Goal: Task Accomplishment & Management: Manage account settings

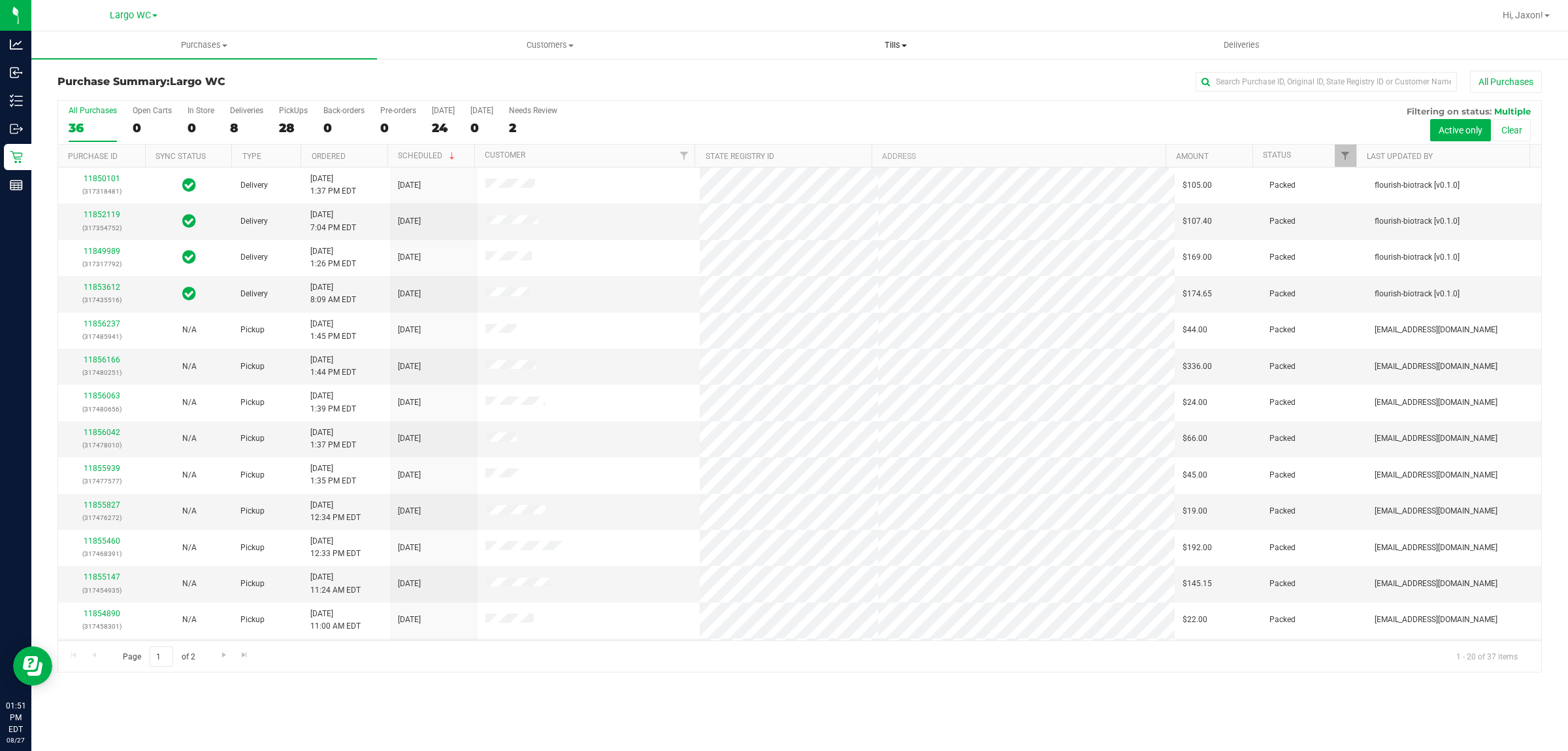
click at [897, 39] on span "Tills" at bounding box center [896, 45] width 345 height 12
click at [874, 80] on li "Manage tills" at bounding box center [895, 79] width 346 height 16
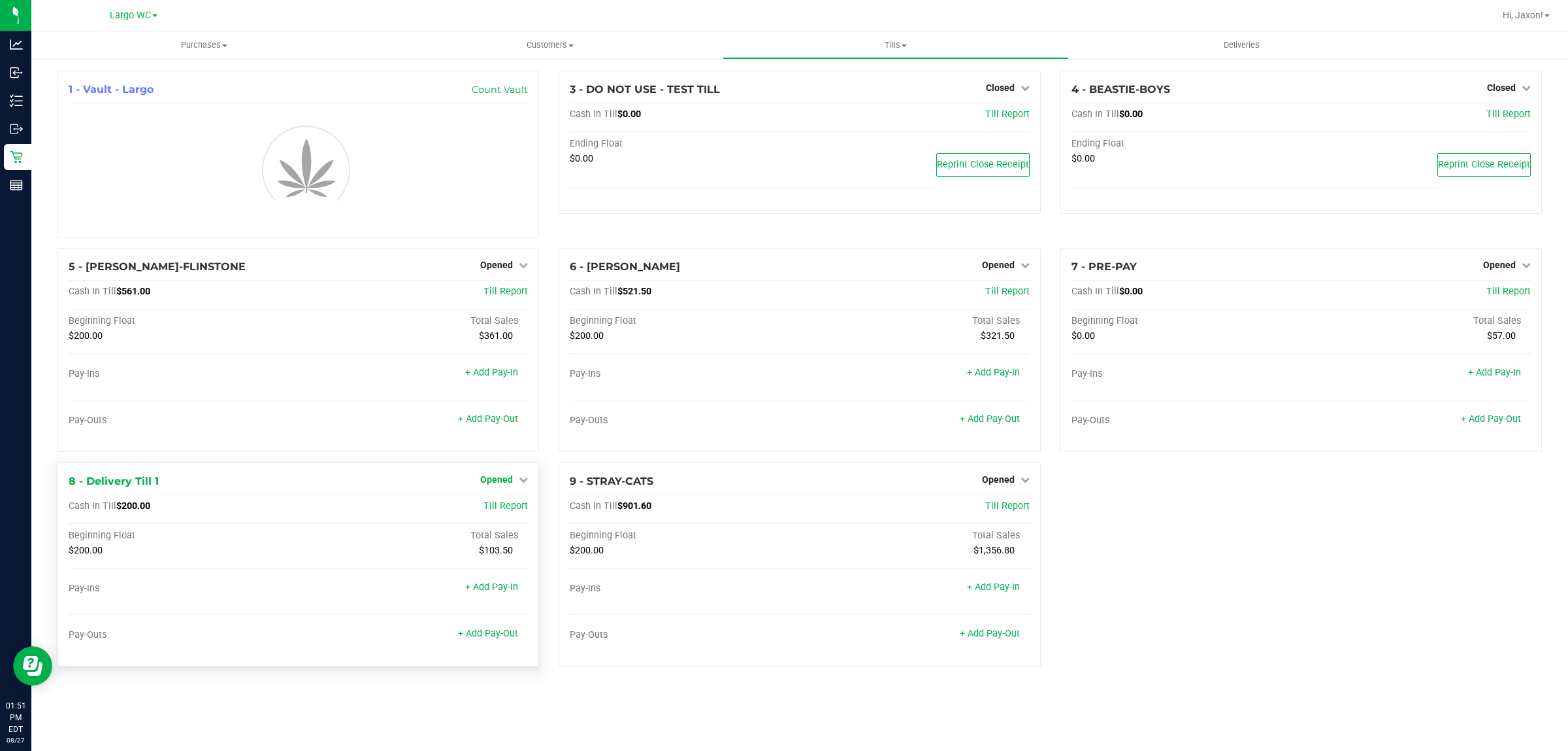
click at [520, 479] on icon at bounding box center [523, 479] width 9 height 9
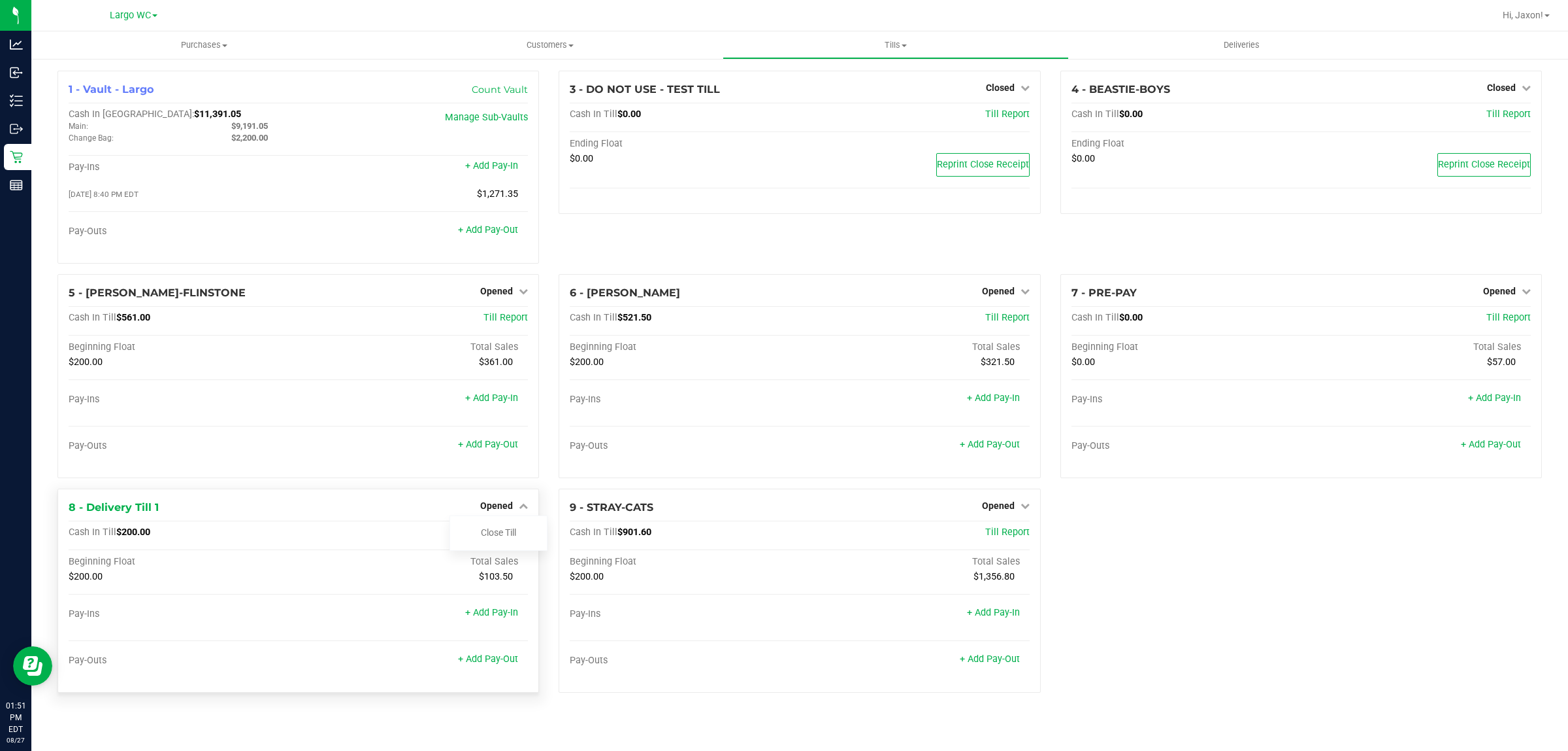
click at [502, 546] on div "Close Till" at bounding box center [498, 532] width 98 height 35
click at [502, 538] on link "Close Till" at bounding box center [499, 532] width 35 height 10
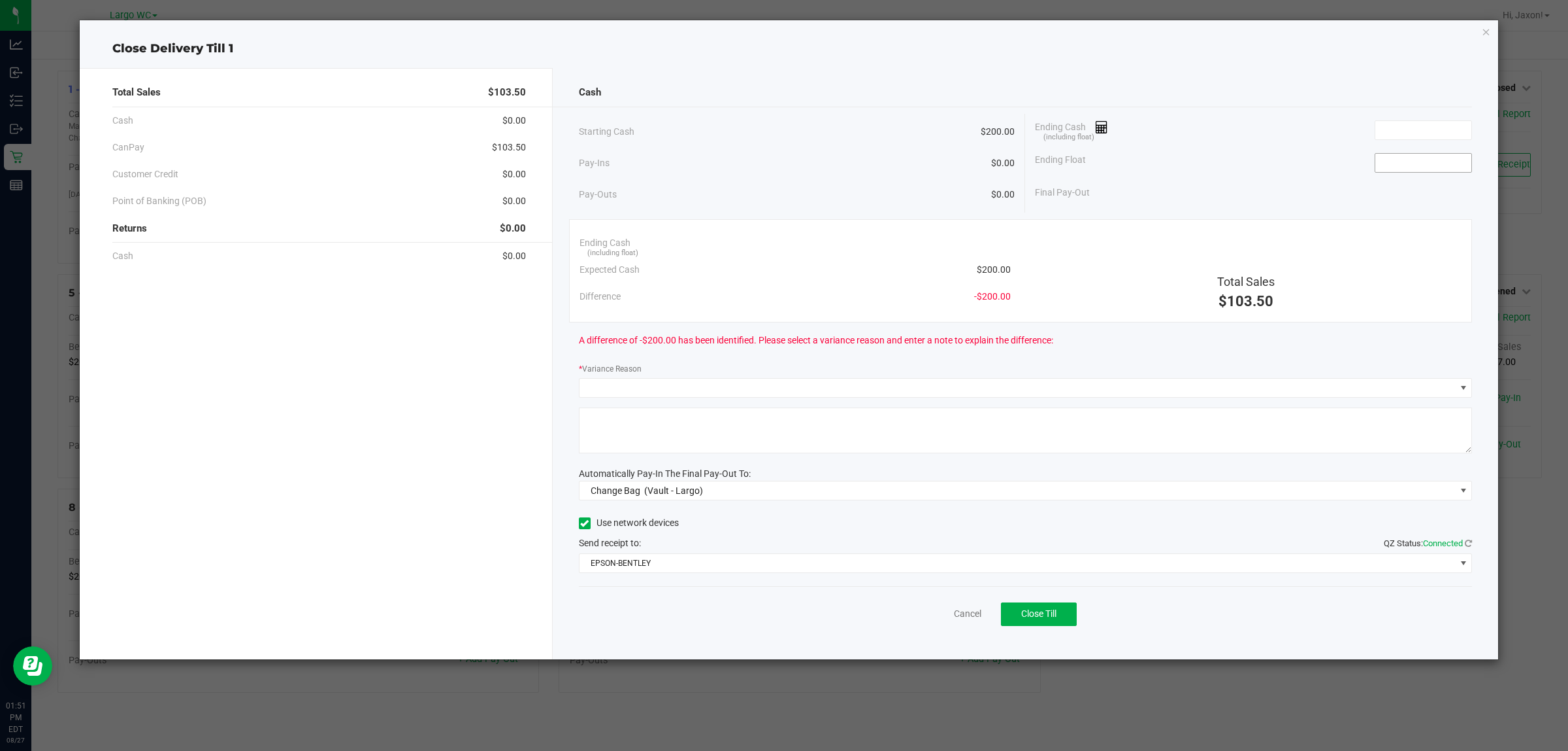
click at [1435, 172] on input at bounding box center [1423, 163] width 96 height 18
type input "$200.00"
click at [1437, 121] on span at bounding box center [1423, 130] width 97 height 19
click at [1413, 141] on div "Ending Cash (including float)" at bounding box center [1253, 130] width 438 height 33
click at [1413, 138] on input at bounding box center [1423, 130] width 96 height 18
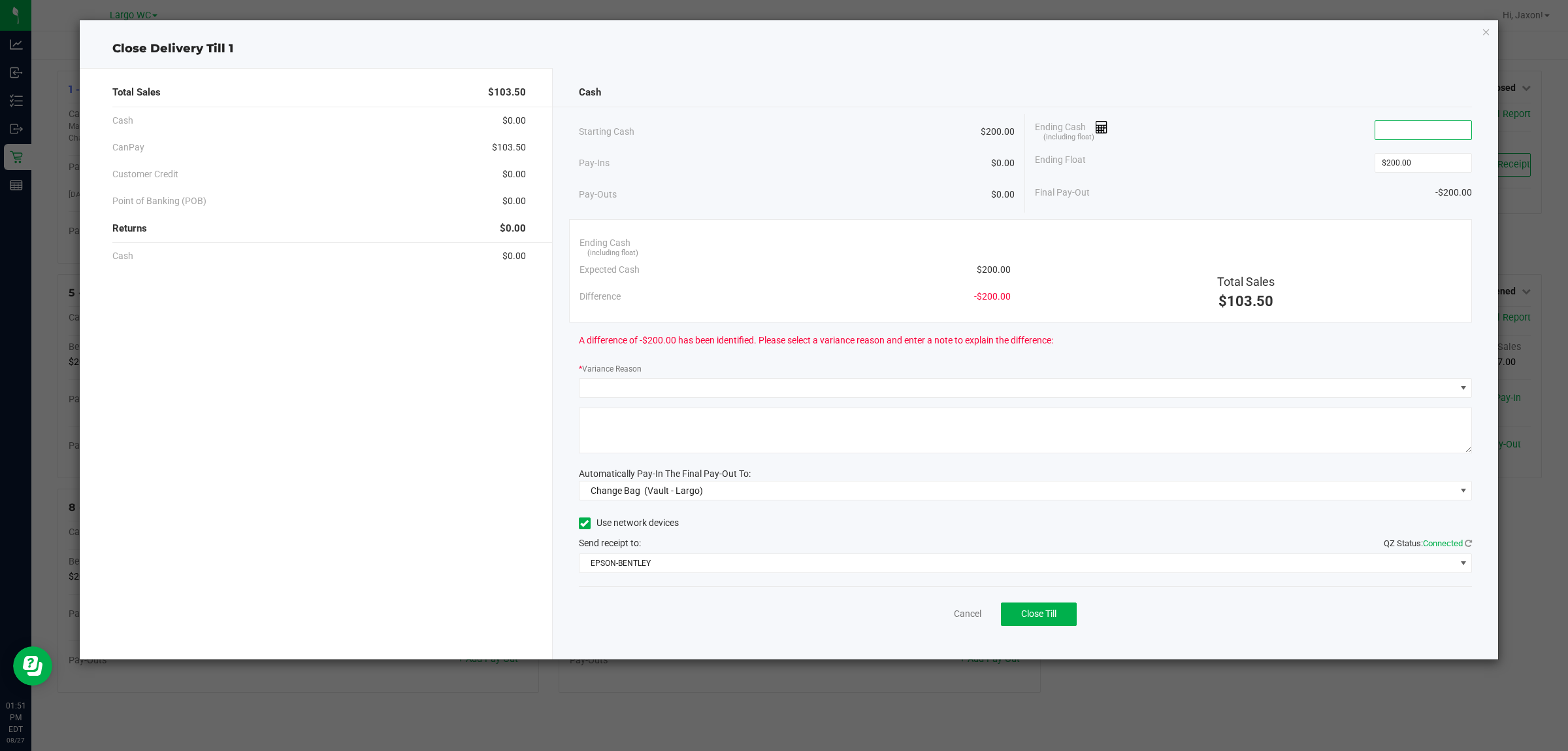
type input "0"
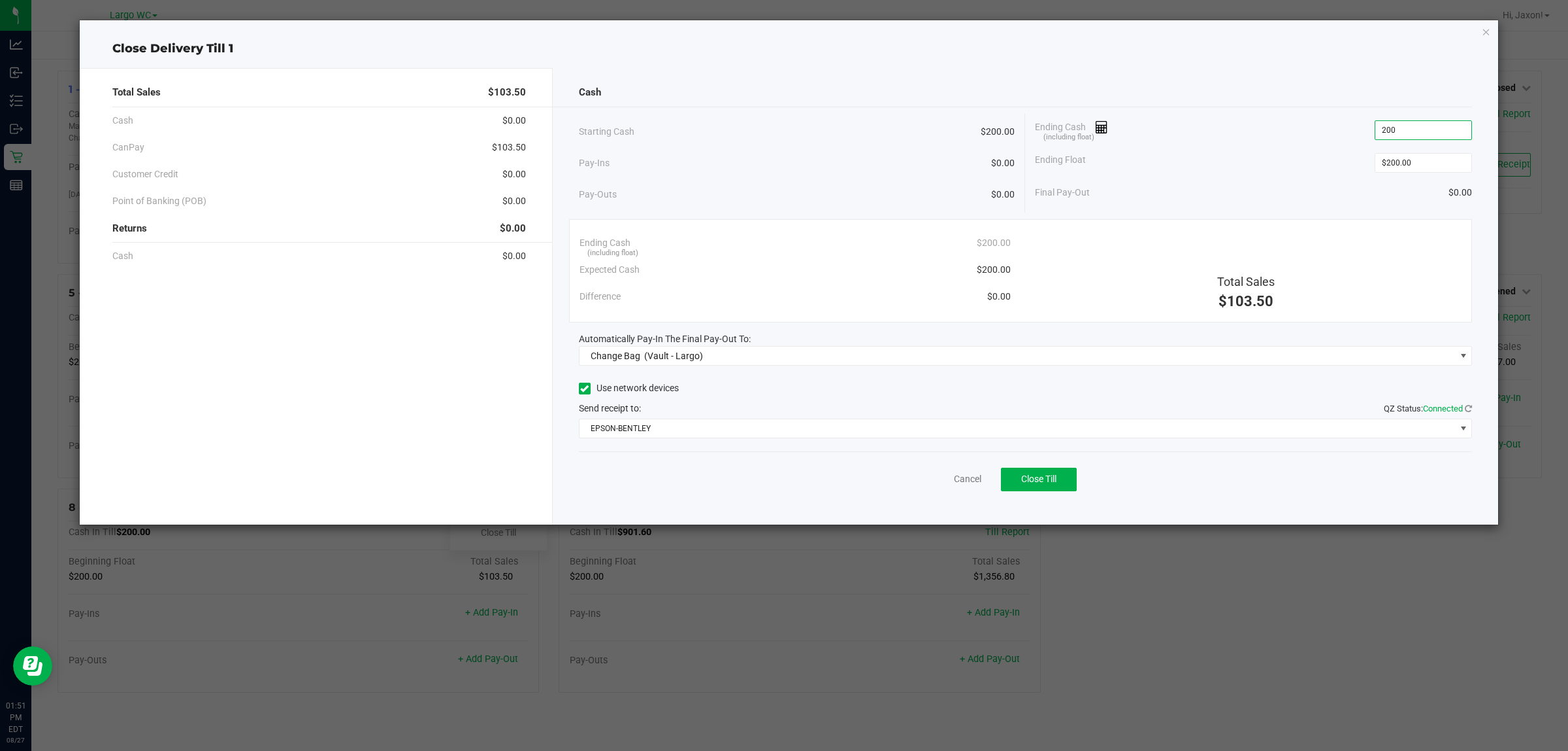
type input "$200.00"
click at [1207, 64] on div "Total Sales $103.50 Cash $0.00 CanPay $103.50 Customer Credit $0.00 Point of Ba…" at bounding box center [789, 291] width 1419 height 467
click at [674, 357] on span "(Vault - Largo)" at bounding box center [674, 356] width 59 height 10
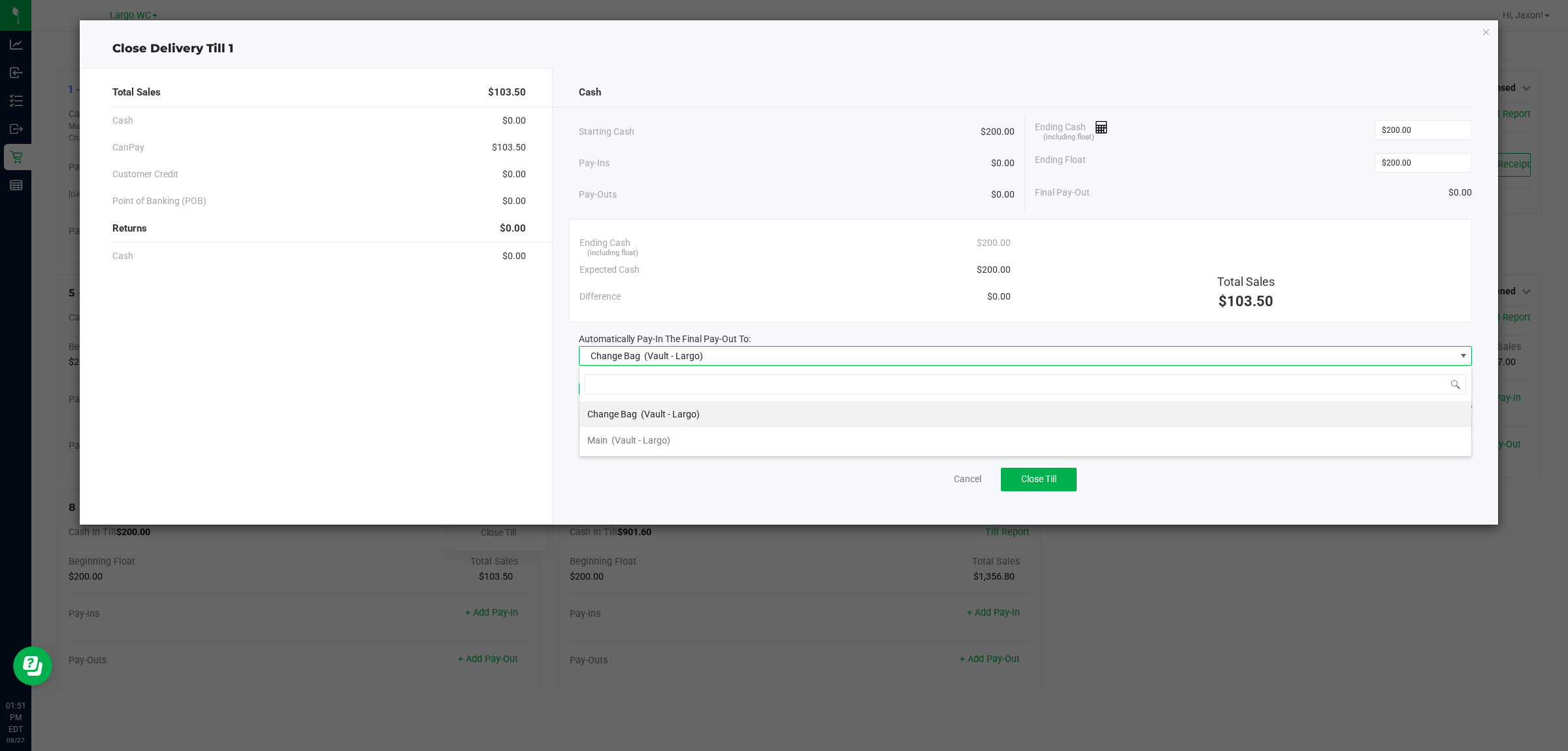
scroll to position [20, 894]
click at [682, 450] on li "Main (Vault - Largo)" at bounding box center [1026, 440] width 892 height 26
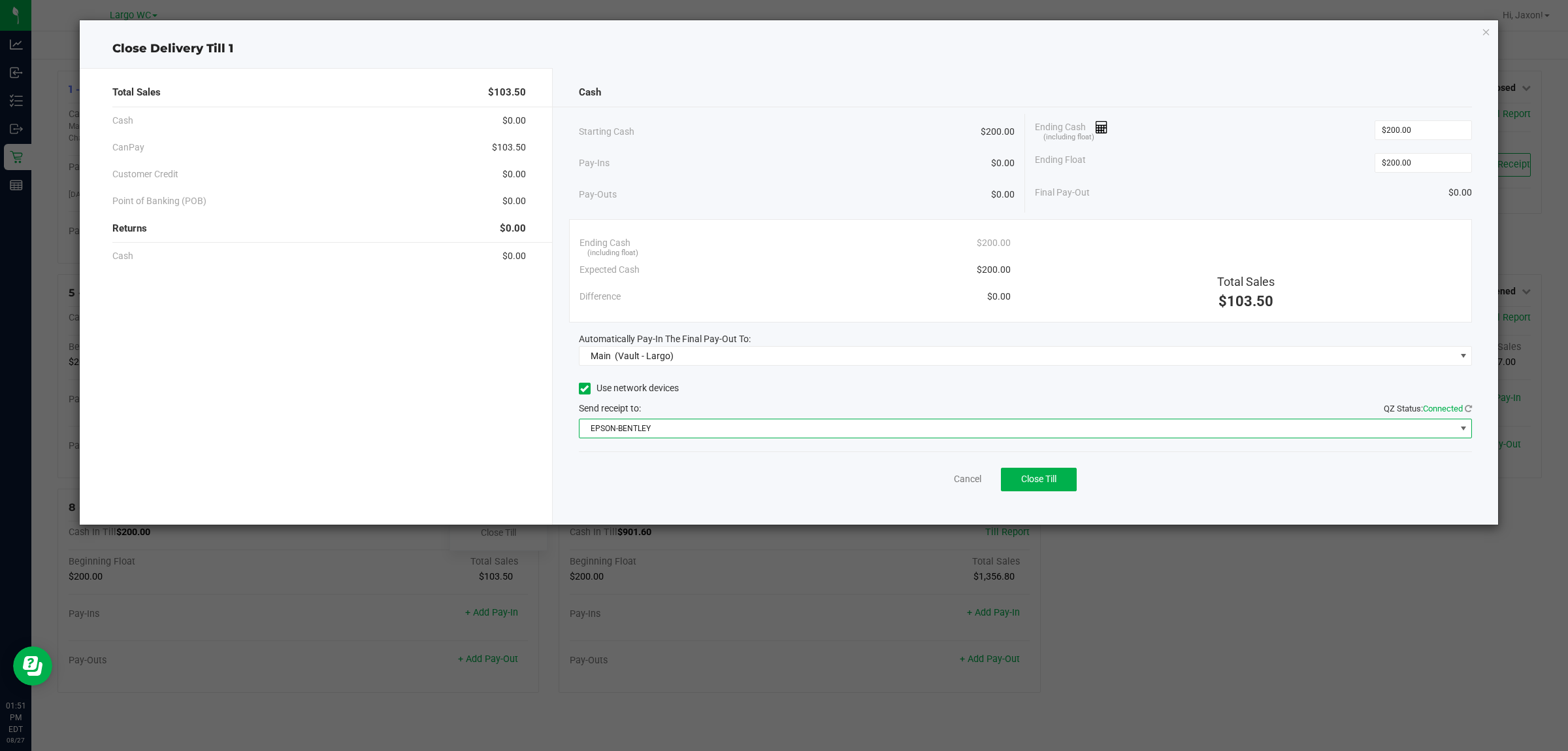
click at [691, 424] on span "EPSON-BENTLEY" at bounding box center [1017, 429] width 876 height 18
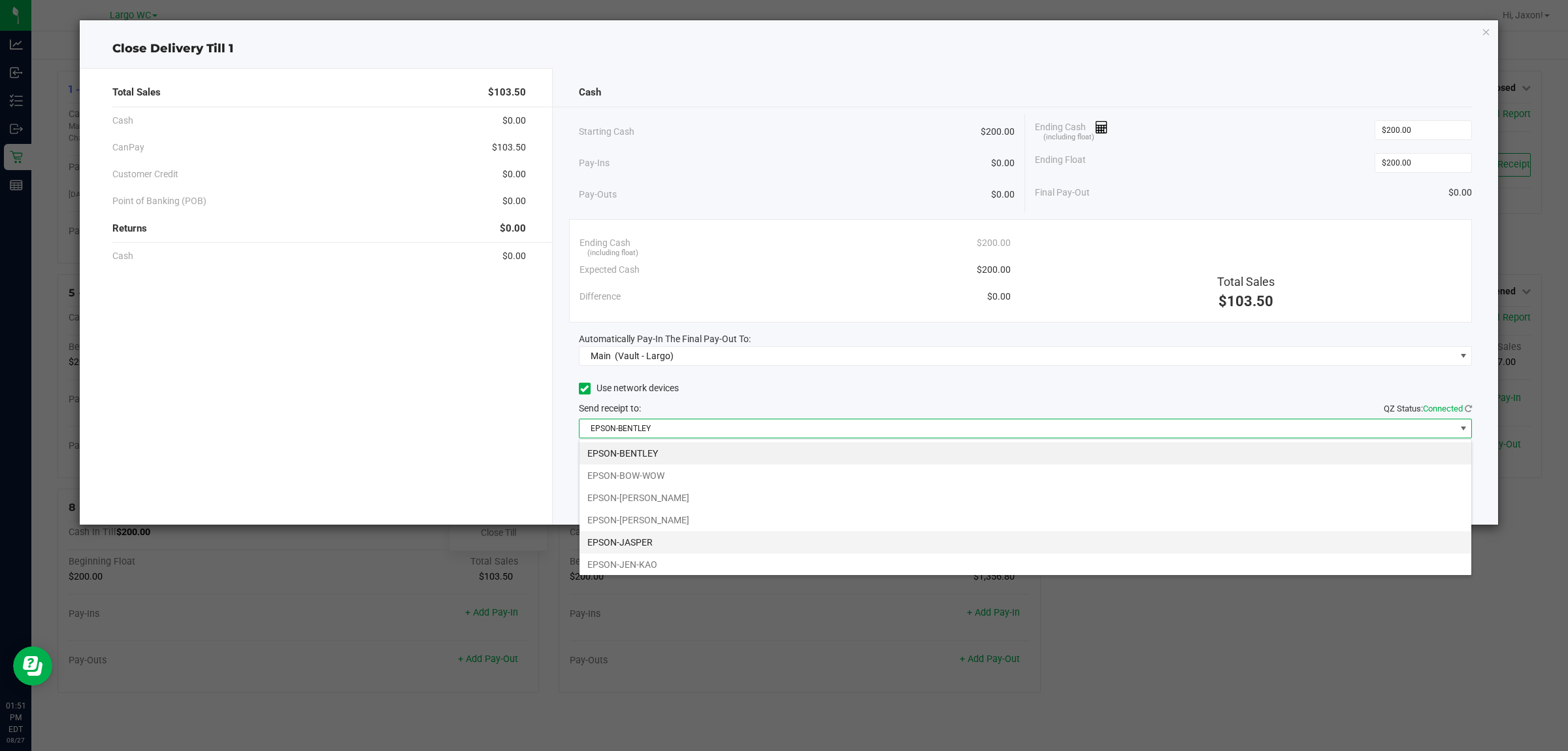
click at [671, 551] on li "EPSON-JASPER" at bounding box center [1026, 542] width 892 height 23
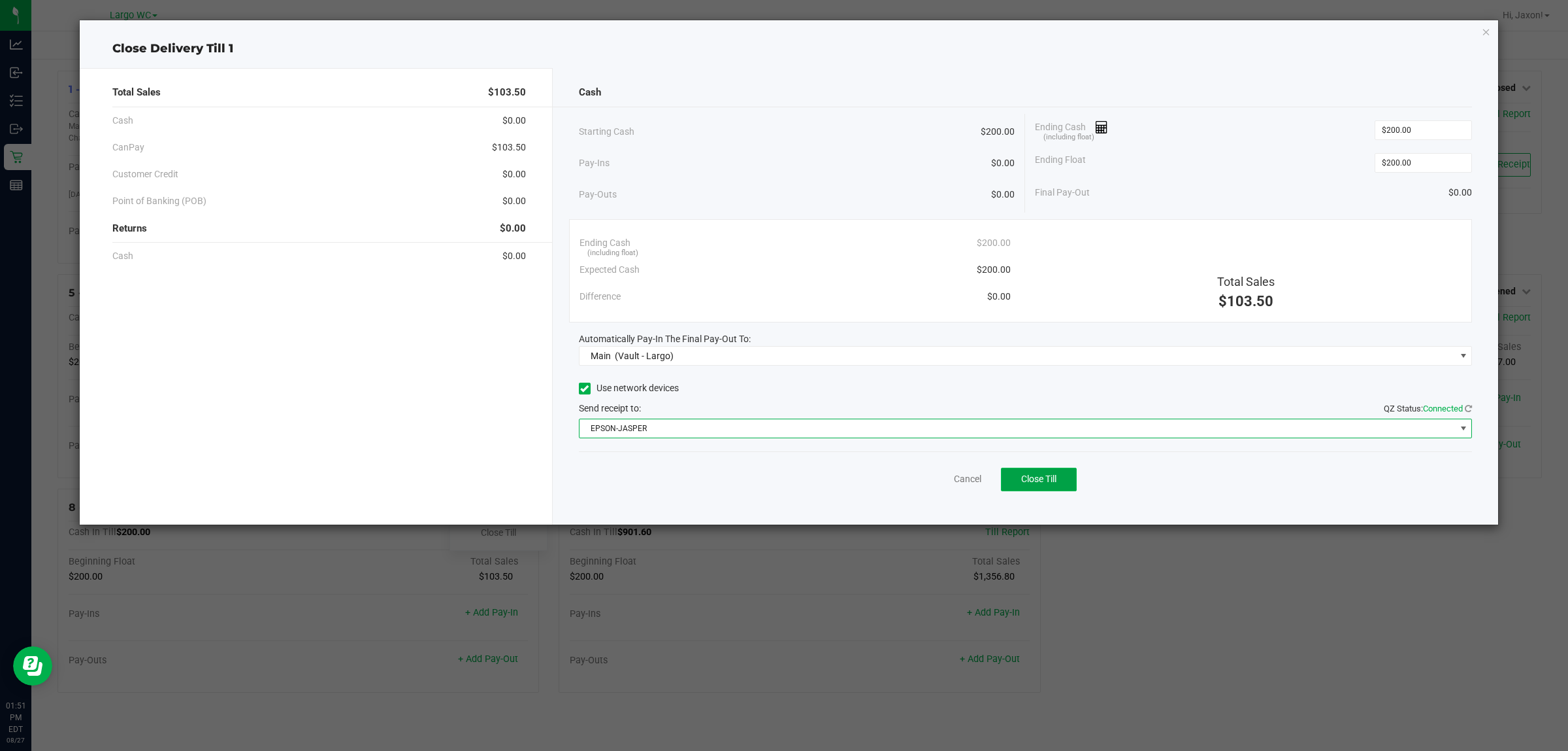
click at [1034, 476] on span "Close Till" at bounding box center [1039, 478] width 35 height 10
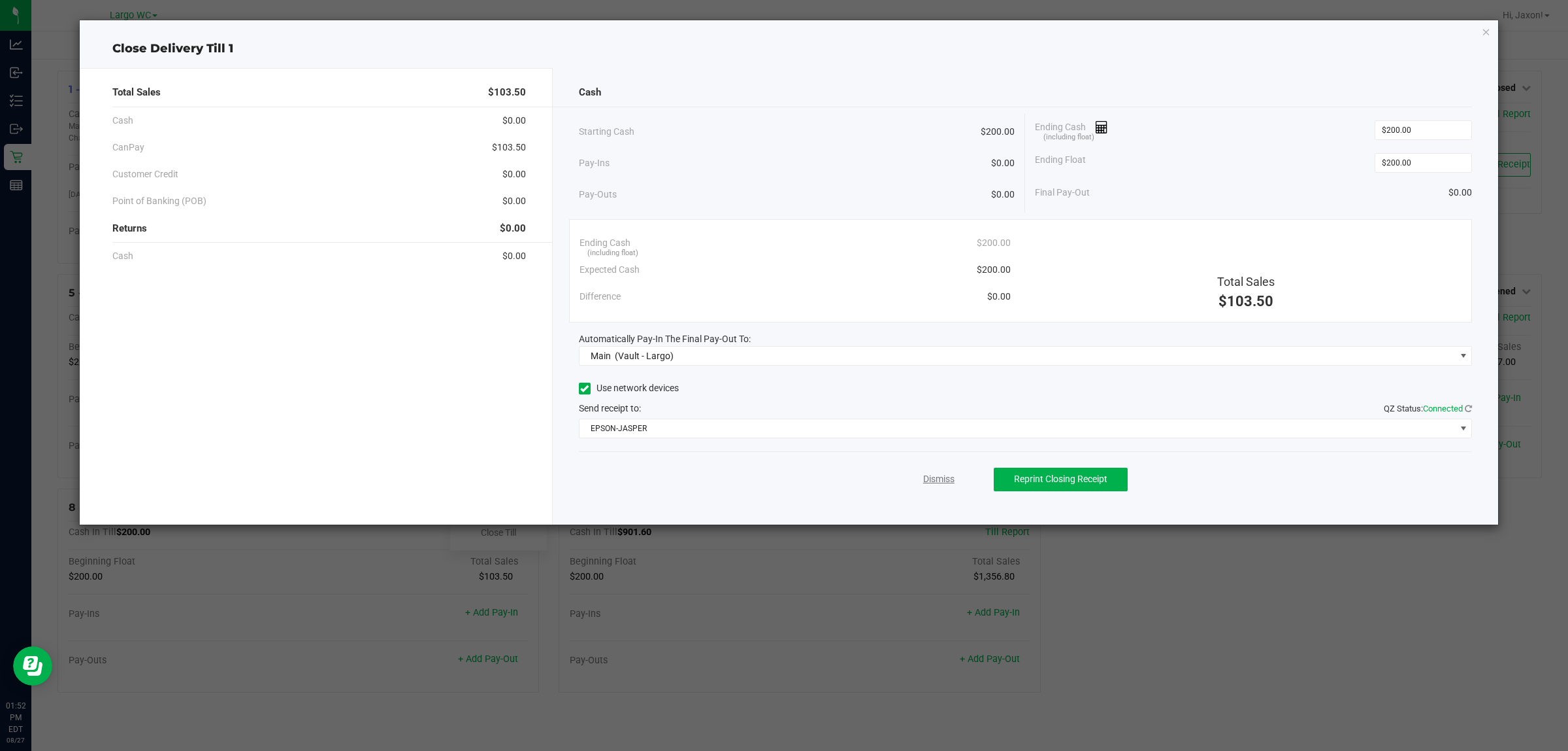
click at [946, 477] on link "Dismiss" at bounding box center [939, 479] width 31 height 13
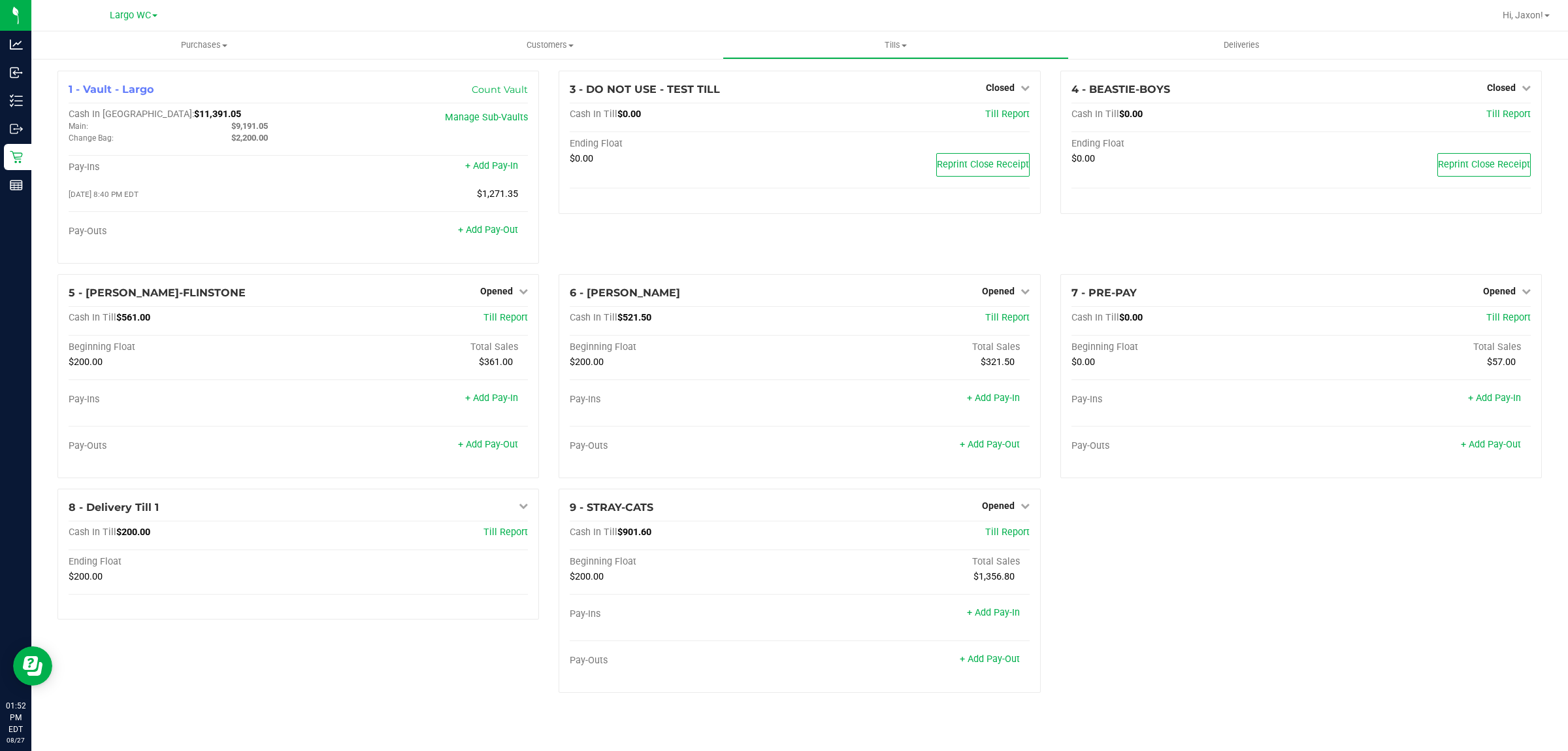
click at [1186, 610] on div "1 - Vault - Largo Count Vault Cash In Vault: $11,391.05 Main: $9,191.05 Change …" at bounding box center [800, 386] width 1504 height 632
